Goal: Obtain resource: Obtain resource

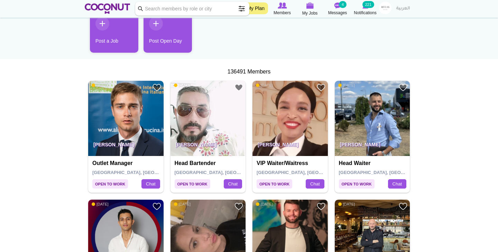
scroll to position [80, 0]
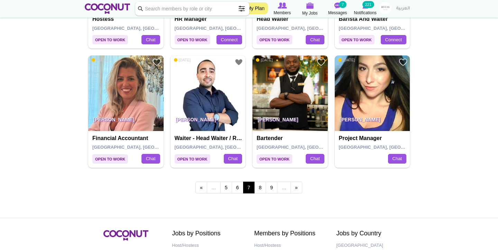
scroll to position [1175, 0]
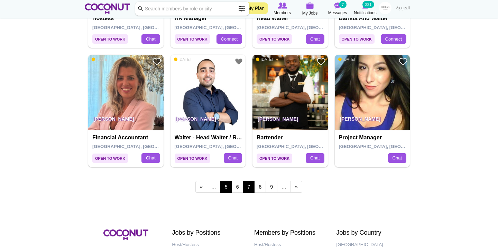
click at [223, 181] on link "5" at bounding box center [226, 187] width 12 height 12
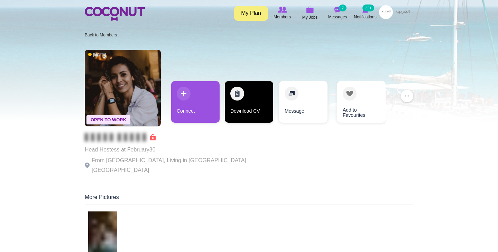
click at [250, 91] on link "Download CV" at bounding box center [249, 102] width 48 height 42
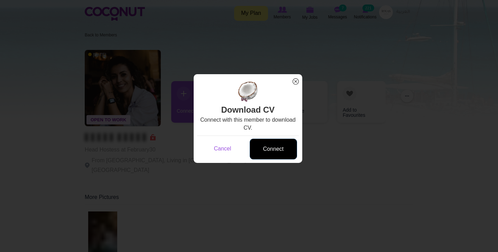
click at [284, 155] on link "Connect" at bounding box center [273, 148] width 47 height 21
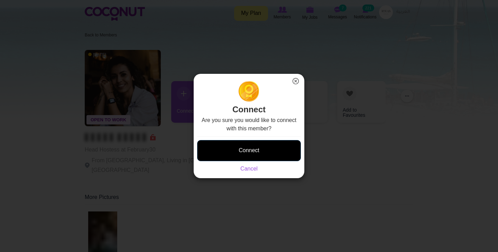
click at [280, 156] on button "Connect" at bounding box center [249, 150] width 104 height 21
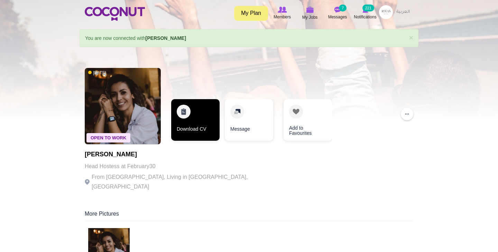
click at [204, 128] on link "Download CV" at bounding box center [195, 120] width 48 height 42
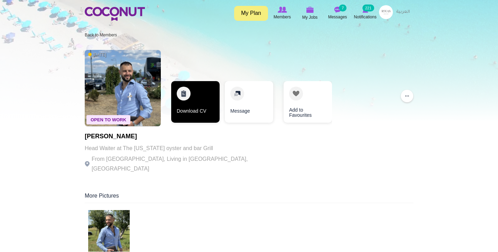
click at [201, 113] on link "Download CV" at bounding box center [195, 102] width 48 height 42
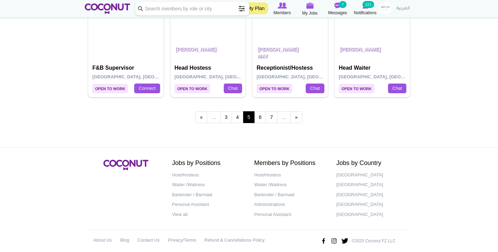
scroll to position [1243, 0]
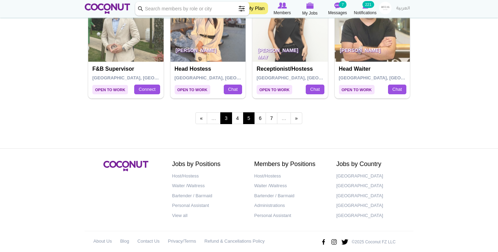
click at [224, 112] on link "3" at bounding box center [226, 118] width 12 height 12
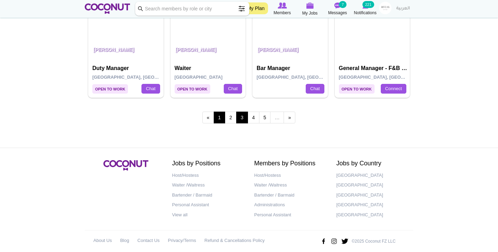
scroll to position [1243, 0]
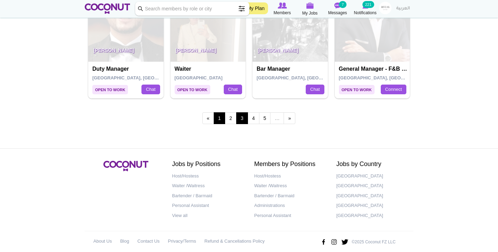
click at [223, 114] on link "1" at bounding box center [220, 118] width 12 height 12
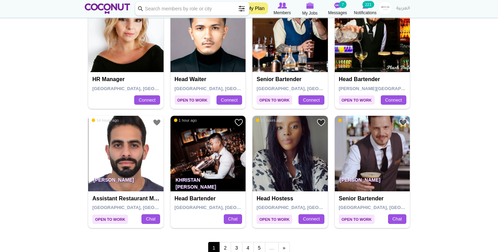
scroll to position [1119, 0]
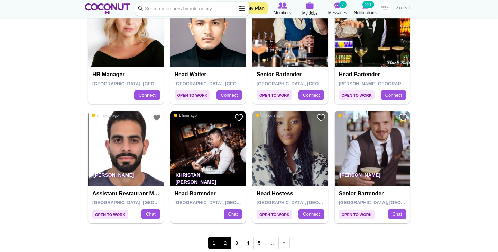
click at [226, 238] on link "2" at bounding box center [225, 243] width 12 height 12
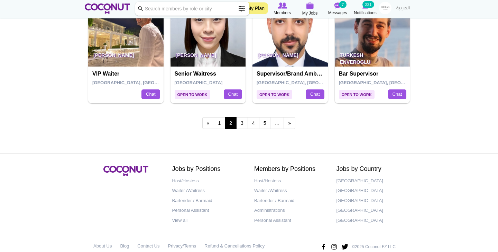
scroll to position [1239, 0]
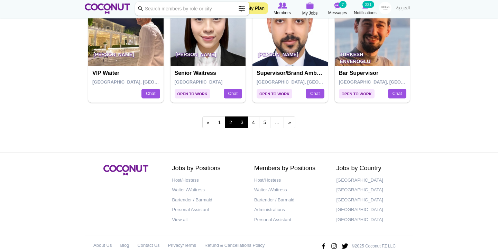
click at [243, 116] on link "3" at bounding box center [242, 122] width 12 height 12
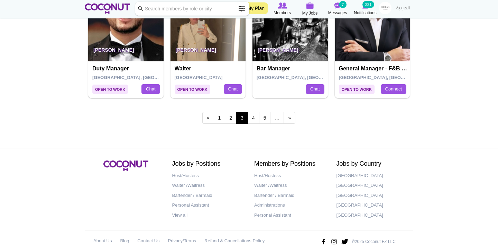
scroll to position [1243, 0]
click at [254, 112] on link "4" at bounding box center [254, 118] width 12 height 12
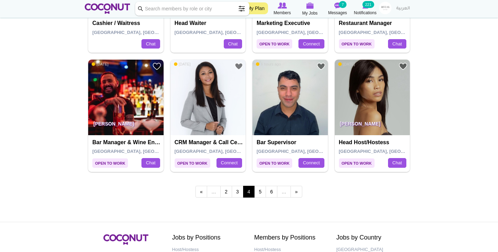
scroll to position [1170, 0]
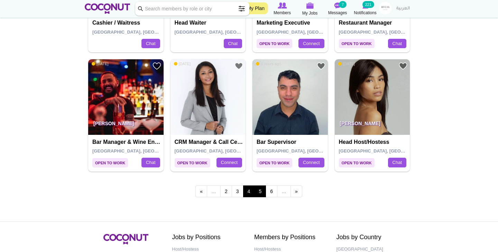
click at [262, 185] on link "5" at bounding box center [260, 191] width 12 height 12
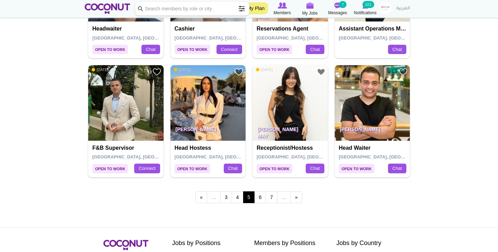
scroll to position [1189, 0]
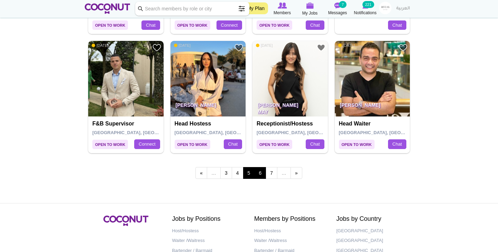
click at [260, 167] on link "6" at bounding box center [260, 173] width 12 height 12
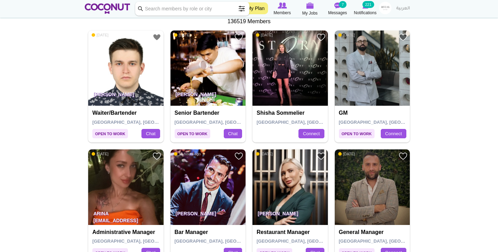
scroll to position [133, 0]
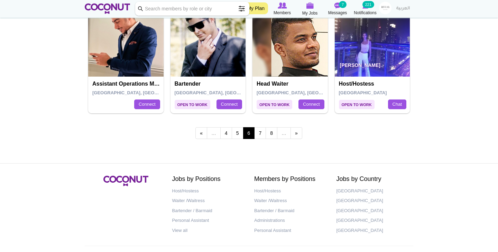
scroll to position [1232, 0]
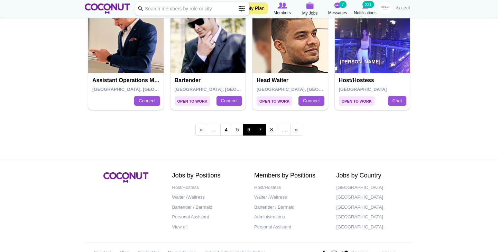
click at [258, 124] on link "7" at bounding box center [260, 130] width 12 height 12
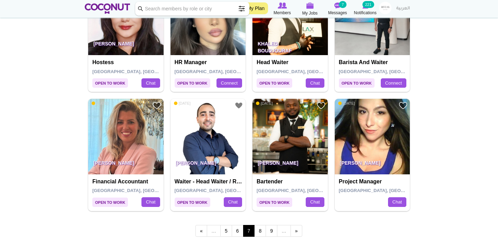
scroll to position [1131, 0]
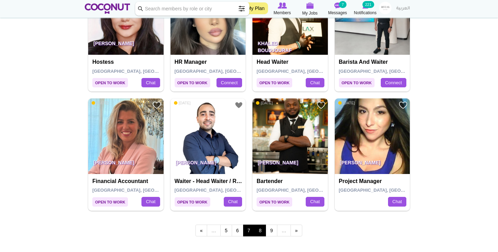
click at [260, 224] on link "8" at bounding box center [260, 230] width 12 height 12
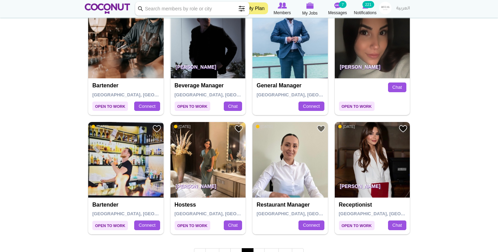
scroll to position [1124, 0]
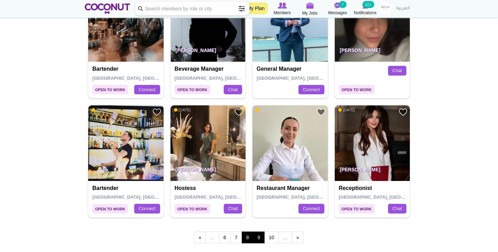
click at [260, 231] on link "9" at bounding box center [259, 237] width 12 height 12
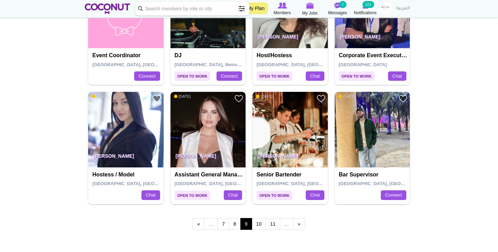
scroll to position [1138, 0]
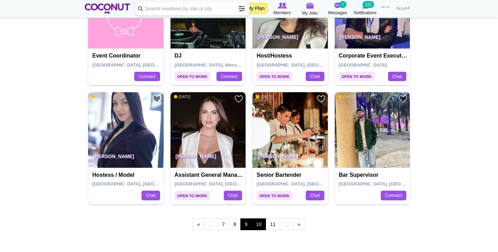
click at [261, 220] on link "10" at bounding box center [259, 224] width 15 height 12
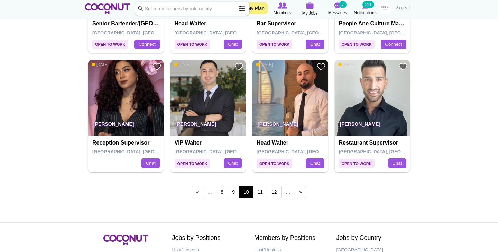
scroll to position [1170, 0]
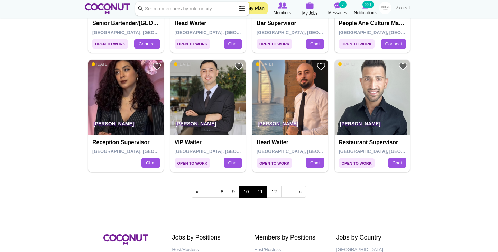
click at [259, 186] on link "11" at bounding box center [260, 192] width 15 height 12
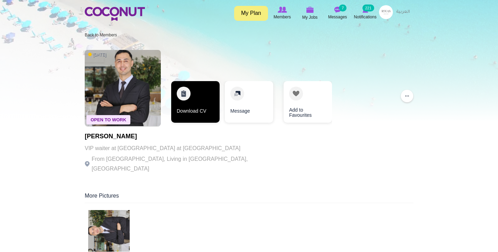
click at [205, 102] on link "Download CV" at bounding box center [195, 102] width 48 height 42
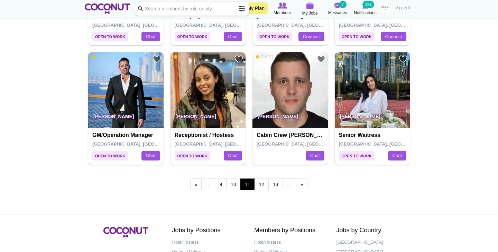
scroll to position [1178, 0]
click at [260, 178] on link "12" at bounding box center [261, 184] width 15 height 12
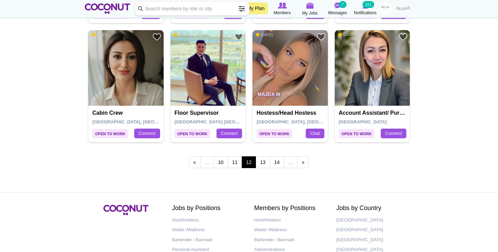
scroll to position [1202, 0]
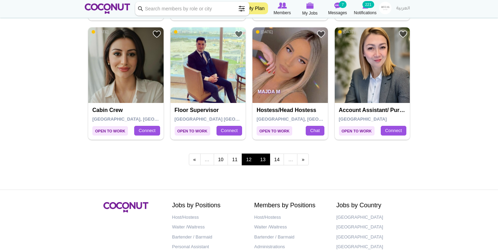
click at [259, 153] on link "13" at bounding box center [263, 159] width 15 height 12
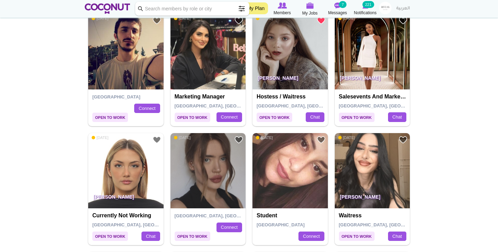
scroll to position [623, 0]
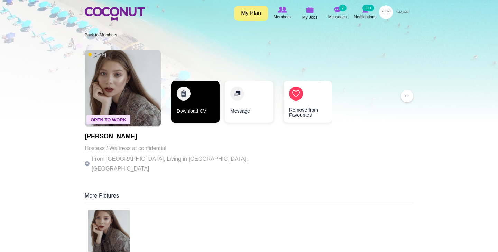
click at [194, 90] on link "Download CV" at bounding box center [195, 102] width 48 height 42
